Goal: Information Seeking & Learning: Understand process/instructions

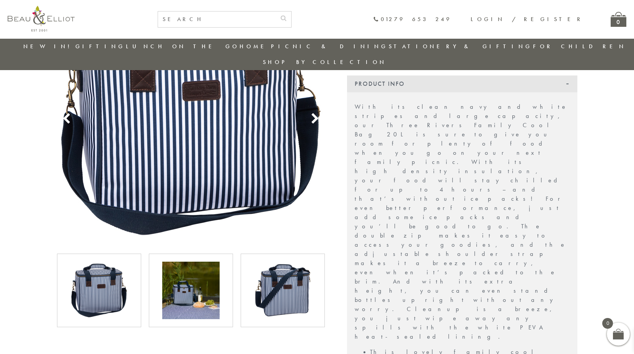
scroll to position [214, 0]
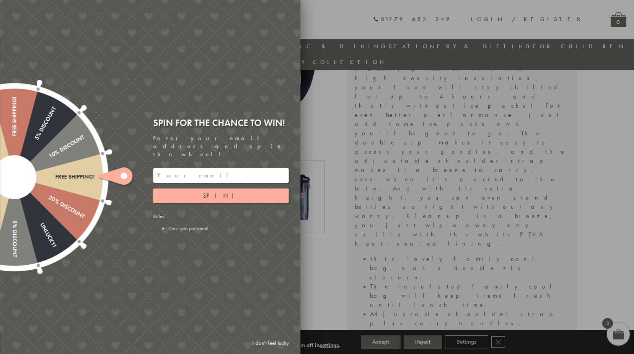
click at [407, 165] on div at bounding box center [317, 177] width 634 height 354
click at [273, 340] on link "I don't feel lucky" at bounding box center [270, 343] width 44 height 14
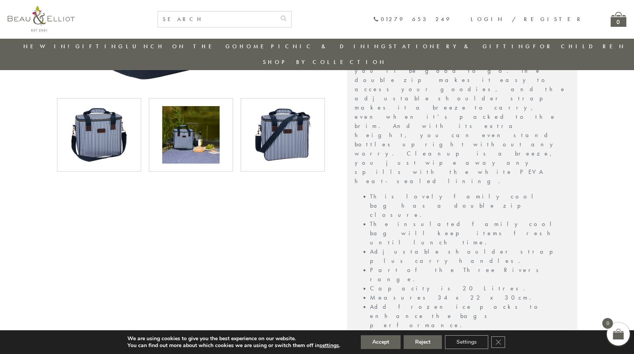
scroll to position [367, 0]
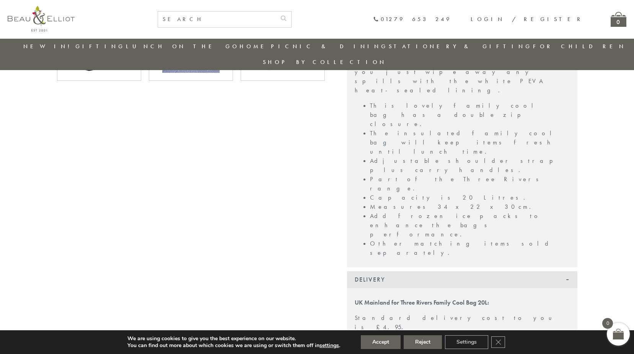
drag, startPoint x: 396, startPoint y: 160, endPoint x: 482, endPoint y: 165, distance: 86.3
drag, startPoint x: 482, startPoint y: 165, endPoint x: 470, endPoint y: 168, distance: 12.6
drag, startPoint x: 438, startPoint y: 189, endPoint x: 524, endPoint y: 192, distance: 86.6
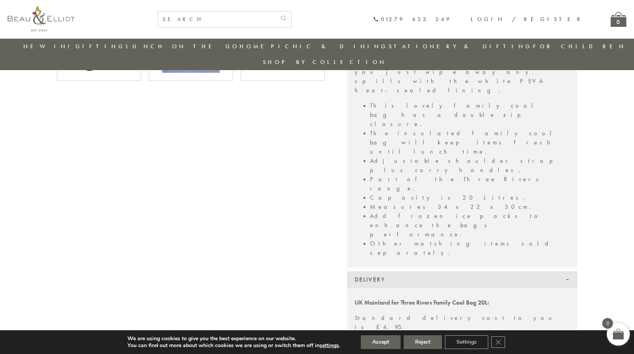
drag, startPoint x: 524, startPoint y: 192, endPoint x: 433, endPoint y: 189, distance: 91.1
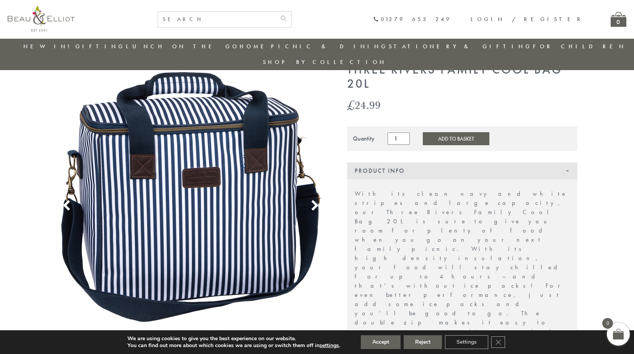
scroll to position [0, 0]
